Goal: Use online tool/utility: Utilize a website feature to perform a specific function

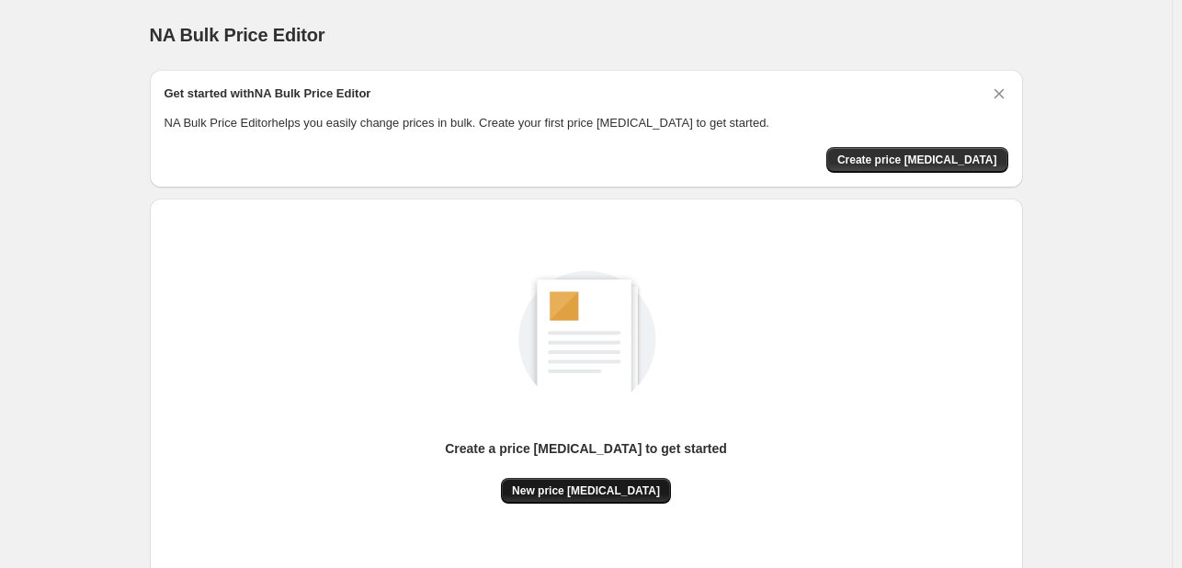
click at [558, 479] on button "New price change job" at bounding box center [586, 491] width 170 height 26
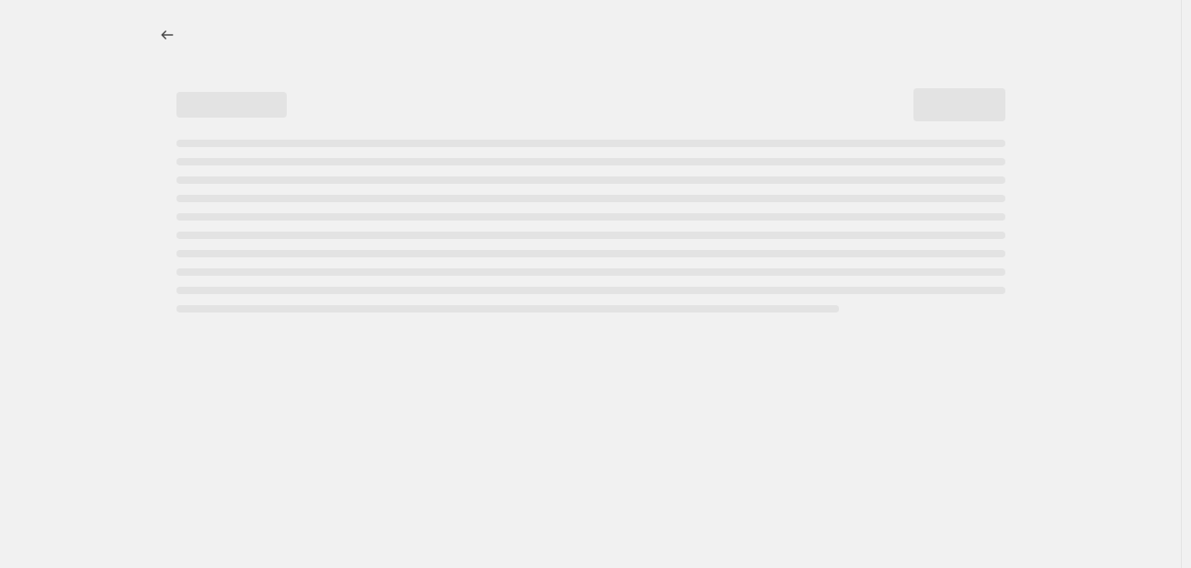
select select "percentage"
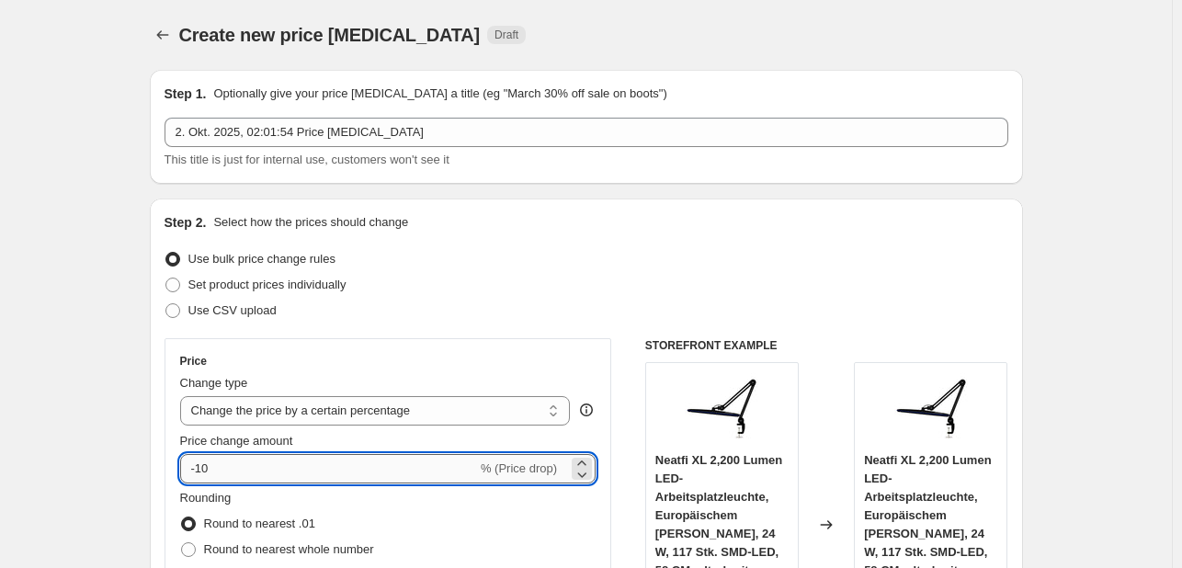
click at [347, 472] on input "-10" at bounding box center [328, 468] width 297 height 29
type input "-1"
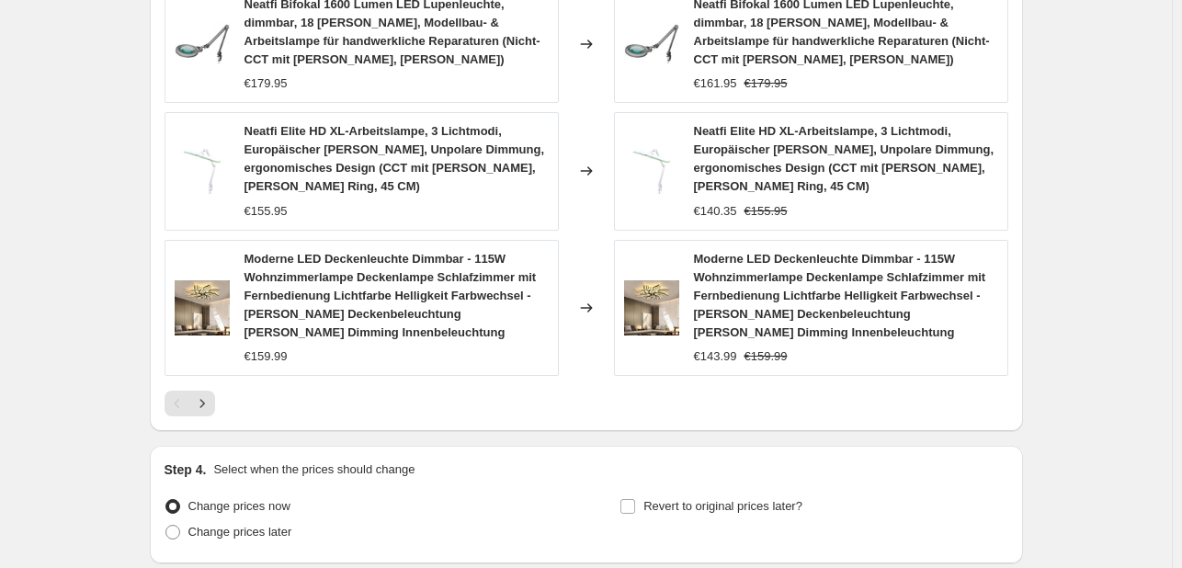
scroll to position [1500, 0]
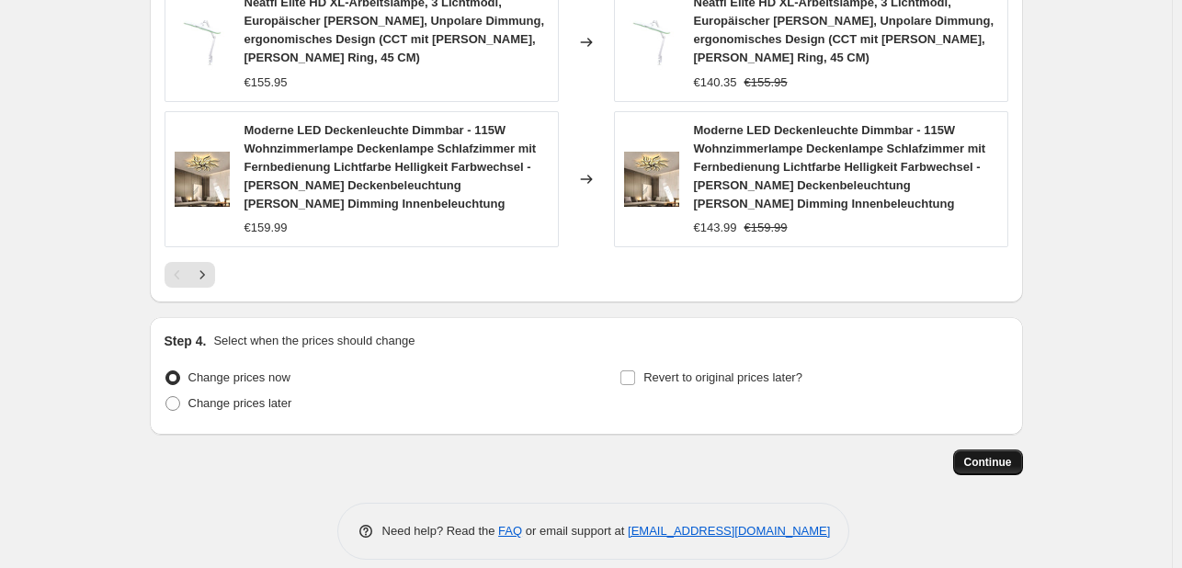
type input "-30"
click at [993, 455] on span "Continue" at bounding box center [988, 462] width 48 height 15
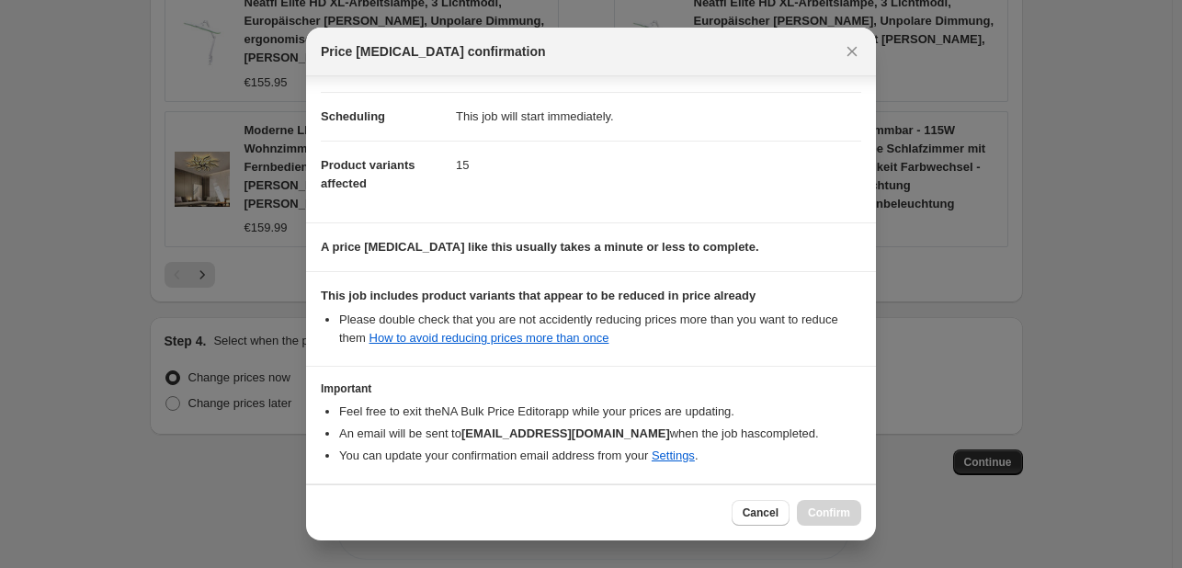
scroll to position [204, 0]
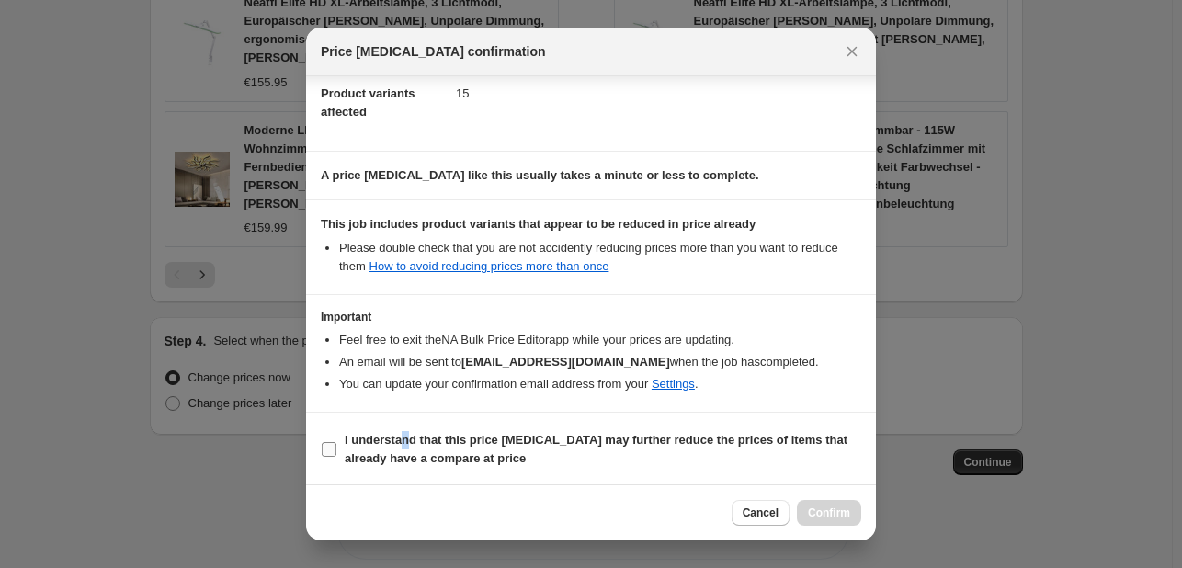
drag, startPoint x: 408, startPoint y: 442, endPoint x: 492, endPoint y: 443, distance: 83.7
click at [409, 443] on b "I understand that this price change job may further reduce the prices of items …" at bounding box center [596, 449] width 503 height 32
click at [452, 449] on b "I understand that this price change job may further reduce the prices of items …" at bounding box center [596, 449] width 503 height 32
click at [336, 449] on input "I understand that this price change job may further reduce the prices of items …" at bounding box center [329, 449] width 15 height 15
checkbox input "true"
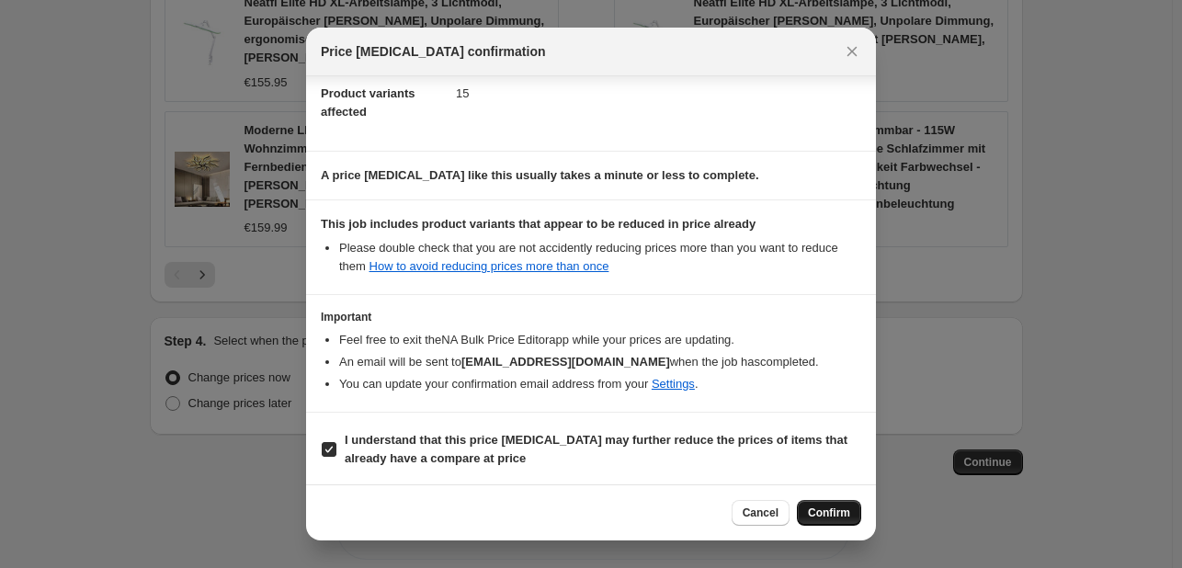
click at [824, 508] on span "Confirm" at bounding box center [829, 513] width 42 height 15
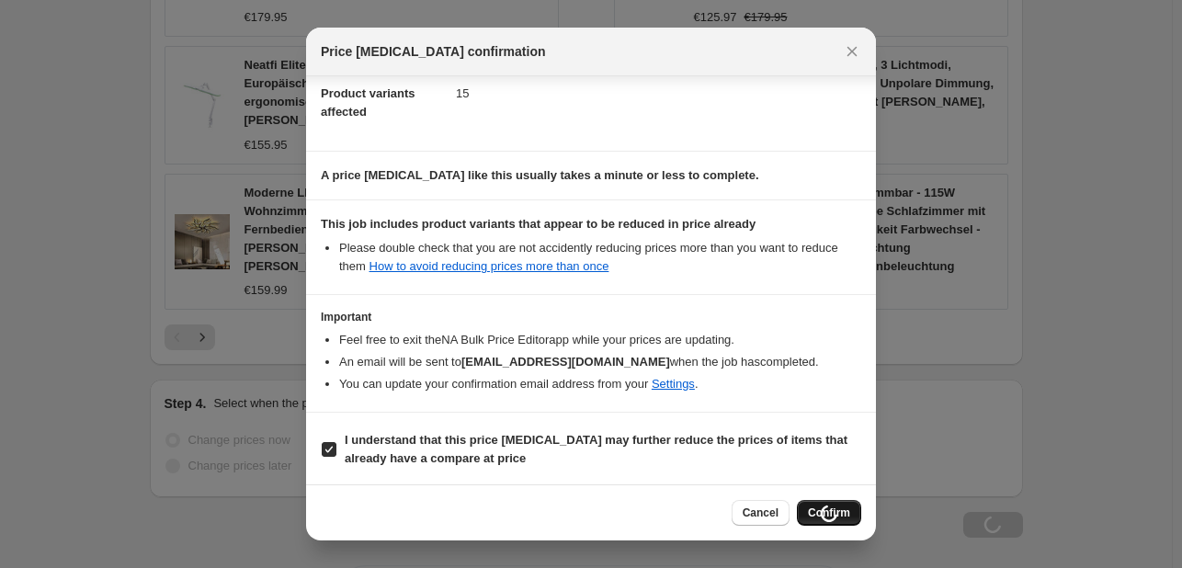
scroll to position [1563, 0]
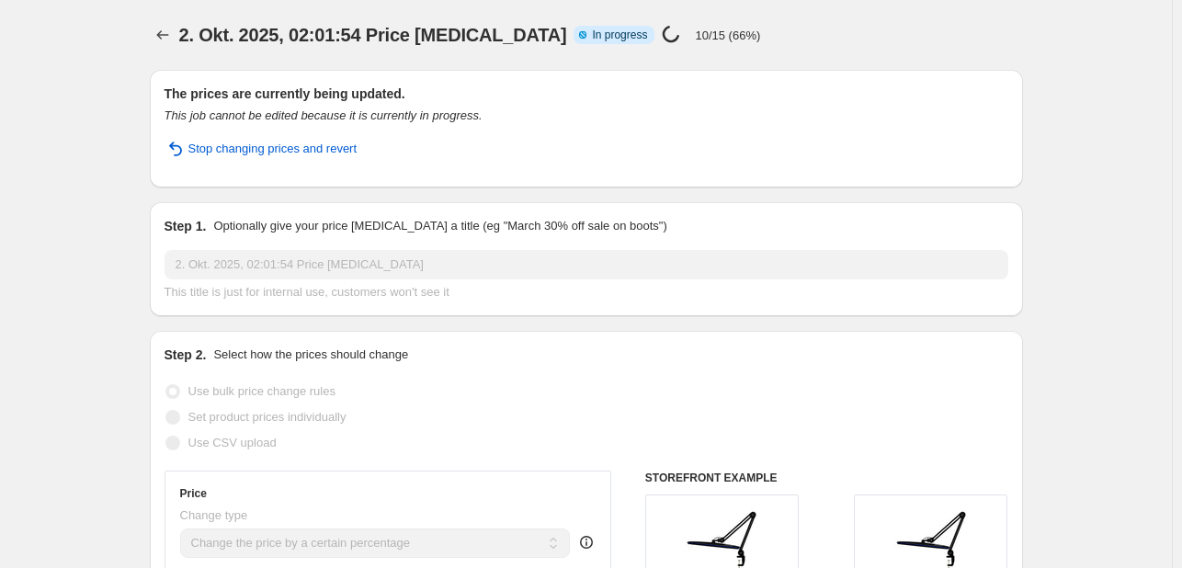
select select "percentage"
